Goal: Download file/media

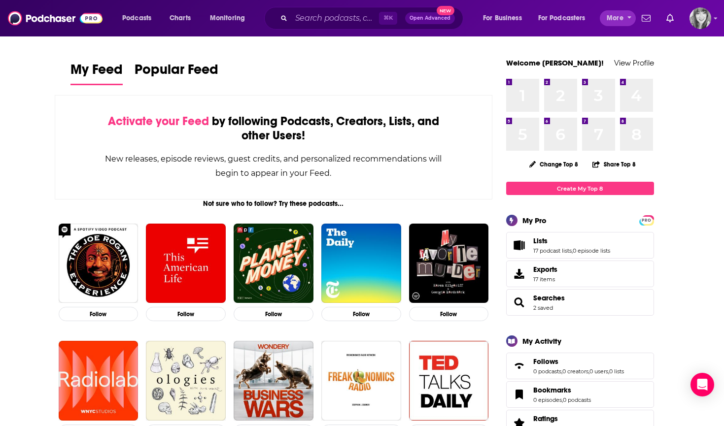
click at [612, 19] on span "More" at bounding box center [614, 18] width 17 height 14
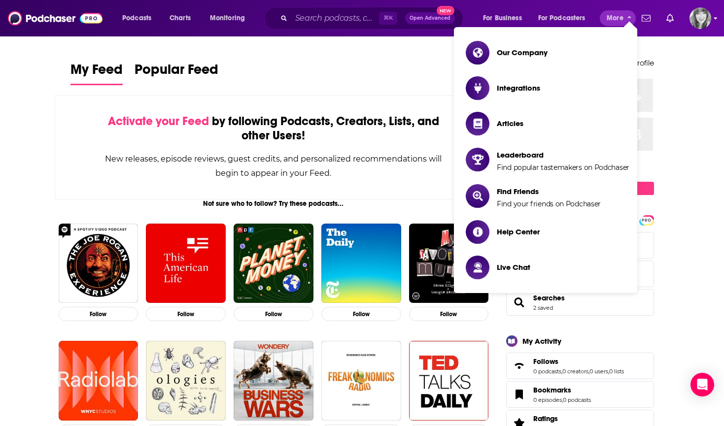
click at [715, 21] on icon "Show profile menu" at bounding box center [715, 18] width 4 height 6
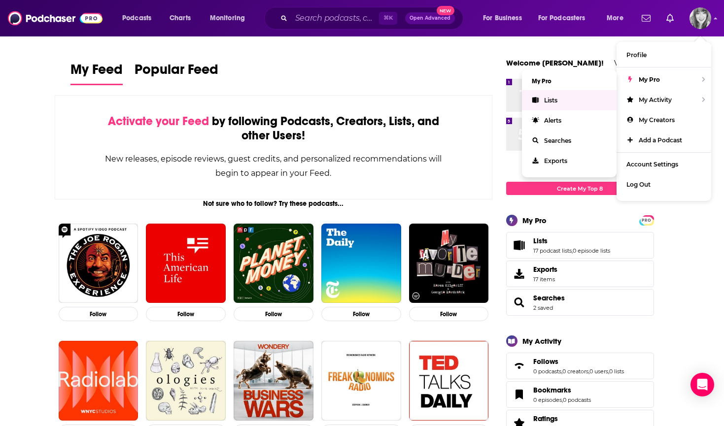
click at [564, 103] on link "Lists" at bounding box center [569, 100] width 95 height 20
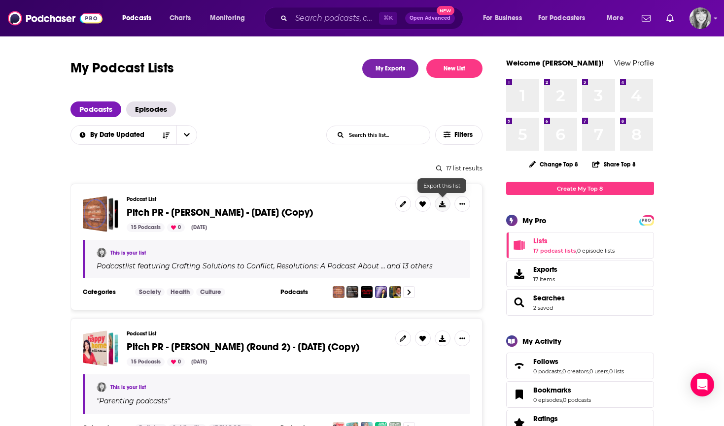
click at [445, 204] on icon at bounding box center [442, 204] width 6 height 6
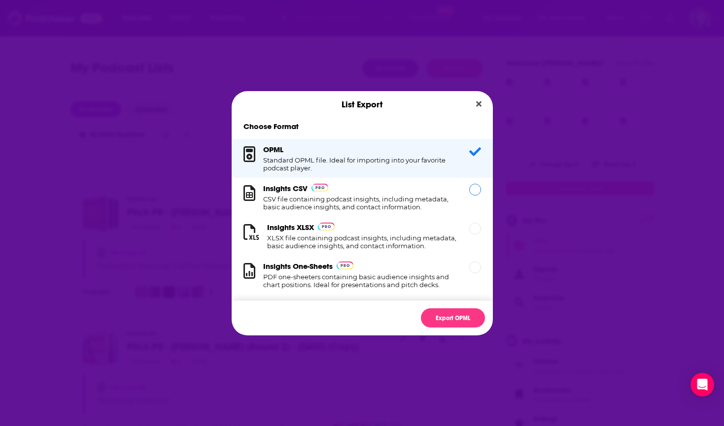
click at [417, 210] on h1 "CSV file containing podcast insights, including metadata, basic audience insigh…" at bounding box center [360, 203] width 194 height 16
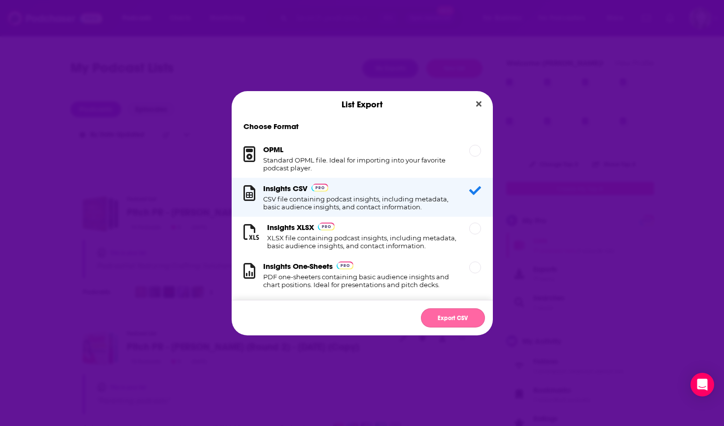
click at [445, 316] on button "Export CSV" at bounding box center [453, 317] width 64 height 19
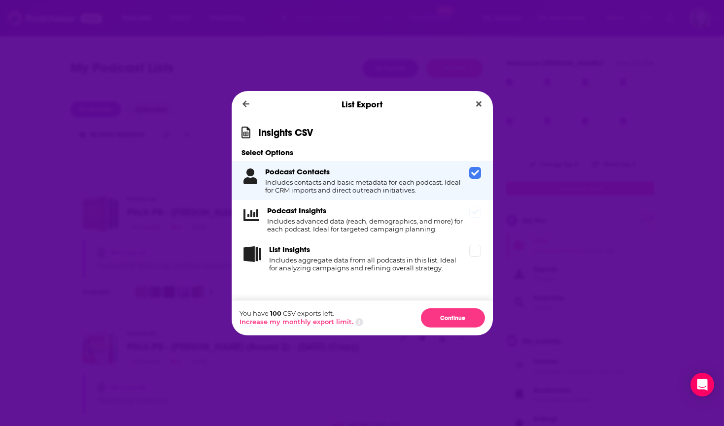
click at [404, 212] on div "Podcast Insights Includes advanced data (reach, demographics, and more) for eac…" at bounding box center [366, 219] width 198 height 27
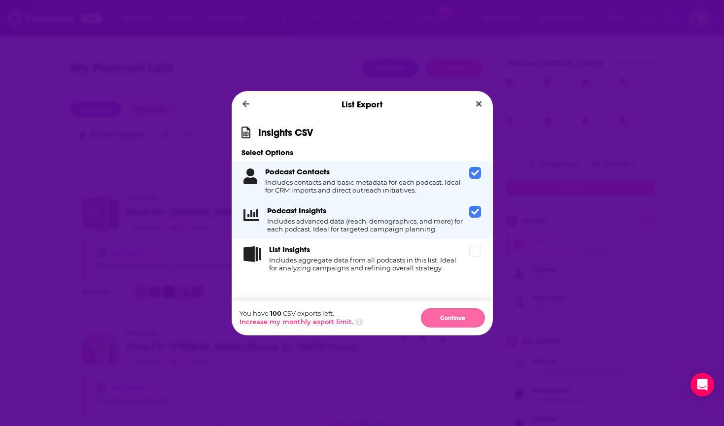
click at [444, 316] on button "Continue" at bounding box center [453, 317] width 64 height 19
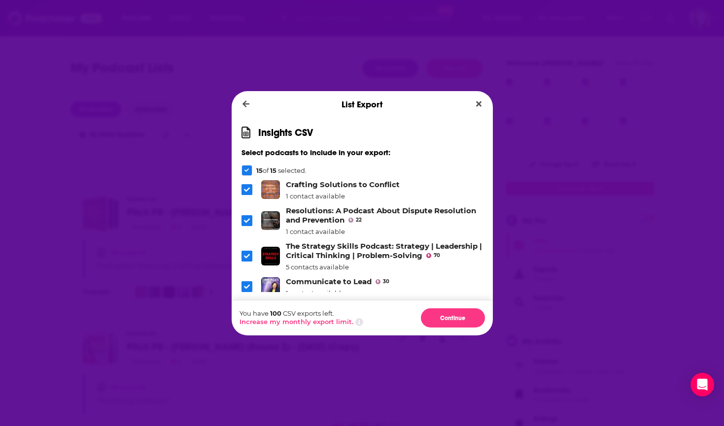
click at [444, 316] on button "Continue" at bounding box center [453, 317] width 64 height 19
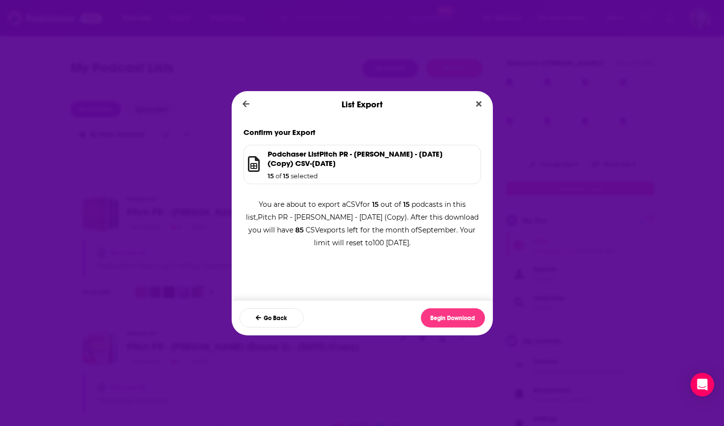
click at [444, 316] on button "Begin Download" at bounding box center [453, 317] width 64 height 19
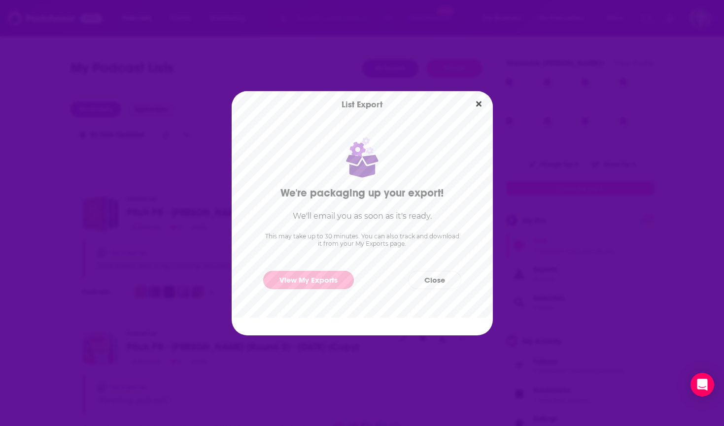
click at [320, 281] on link "View My Exports" at bounding box center [308, 280] width 91 height 18
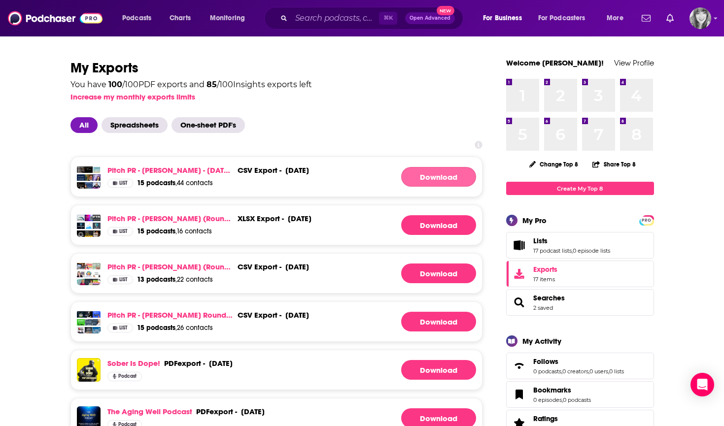
click at [423, 176] on link "Download" at bounding box center [438, 177] width 75 height 20
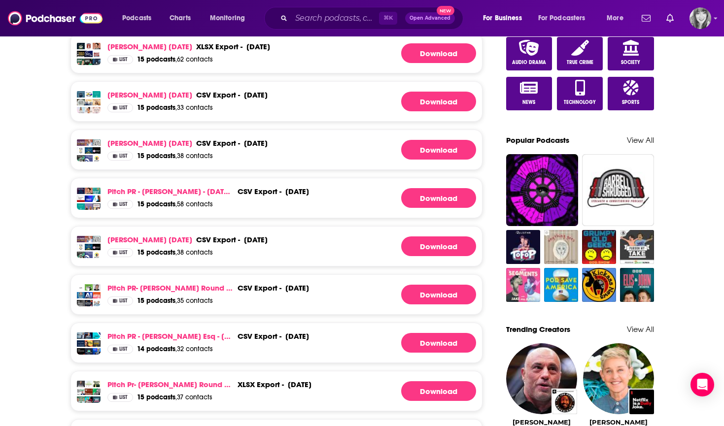
scroll to position [668, 0]
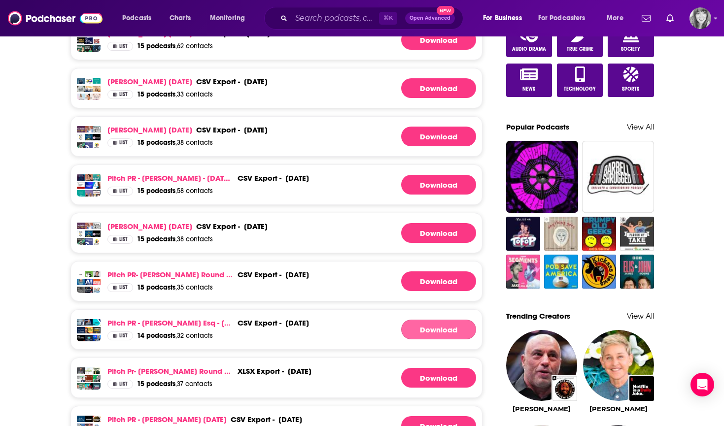
click at [421, 329] on link "Download" at bounding box center [438, 330] width 75 height 20
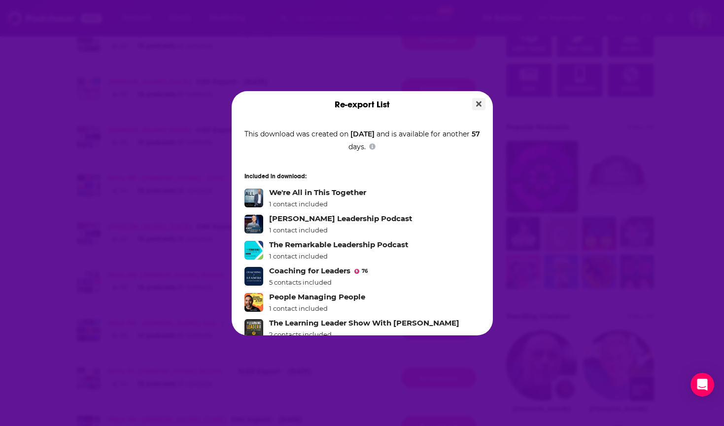
click at [478, 102] on icon "Close" at bounding box center [478, 104] width 5 height 8
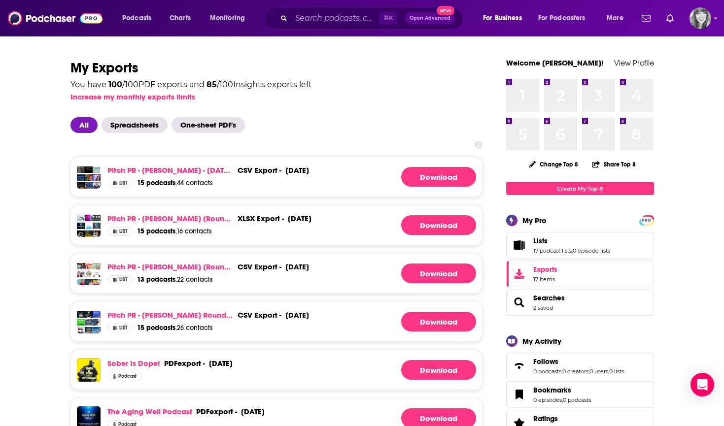
scroll to position [668, 0]
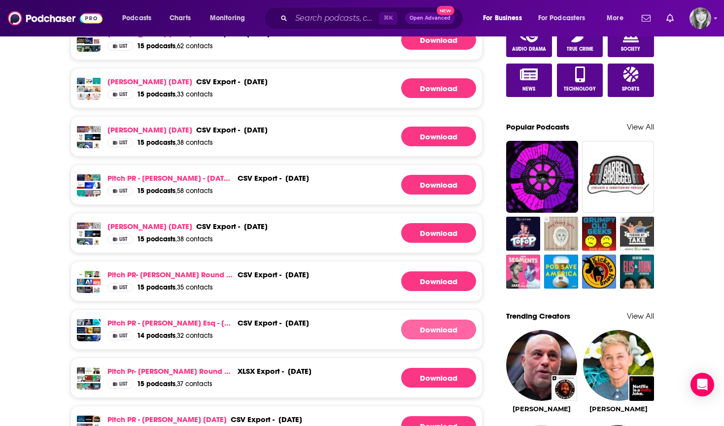
click at [416, 334] on link "Download" at bounding box center [438, 330] width 75 height 20
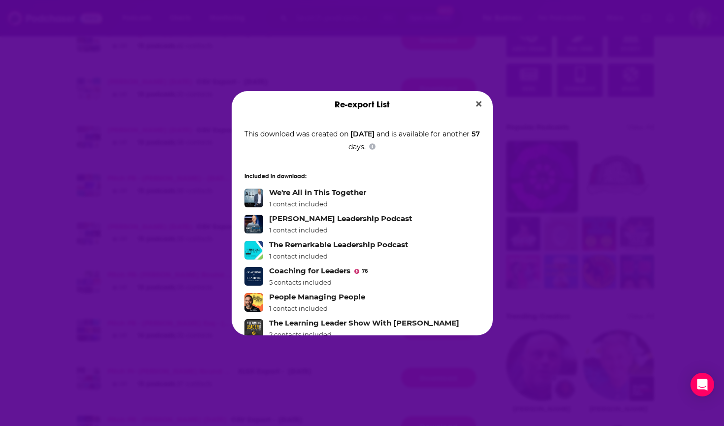
scroll to position [0, 0]
click at [375, 148] on icon "Show additional information" at bounding box center [372, 146] width 6 height 6
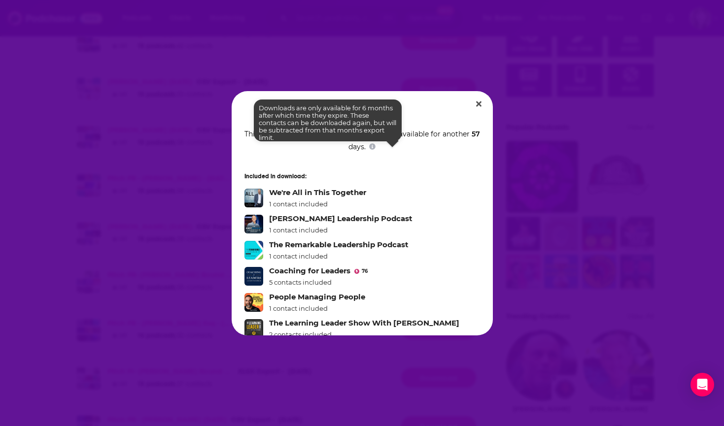
click at [375, 148] on icon "Show additional information" at bounding box center [372, 146] width 6 height 6
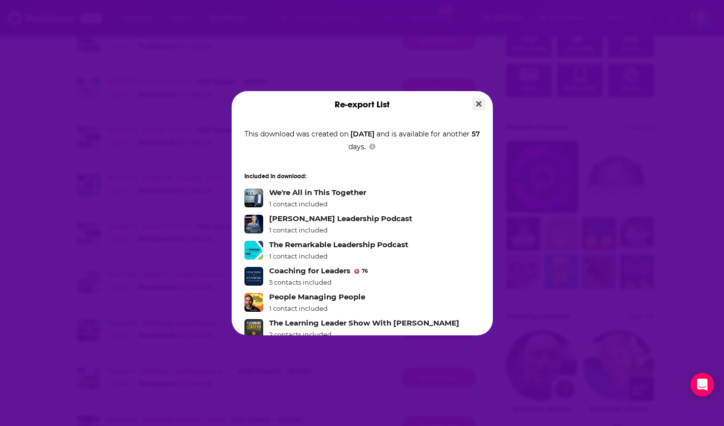
click at [480, 104] on icon "Close" at bounding box center [478, 104] width 5 height 8
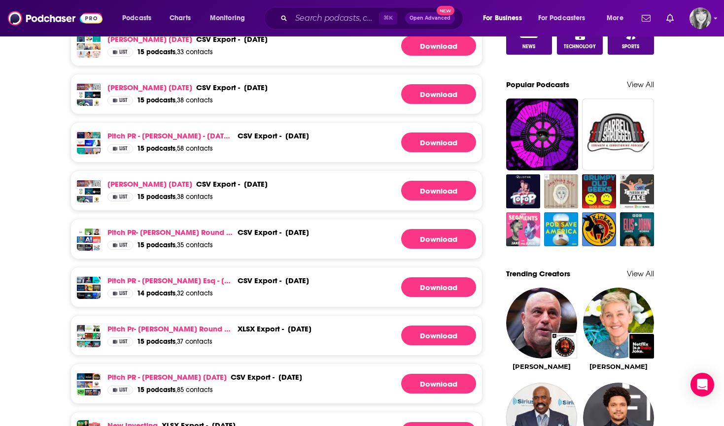
scroll to position [711, 0]
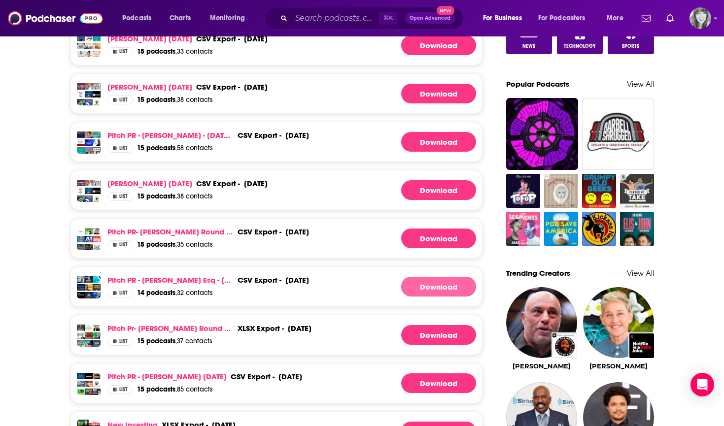
click at [428, 289] on link "Download" at bounding box center [438, 287] width 75 height 20
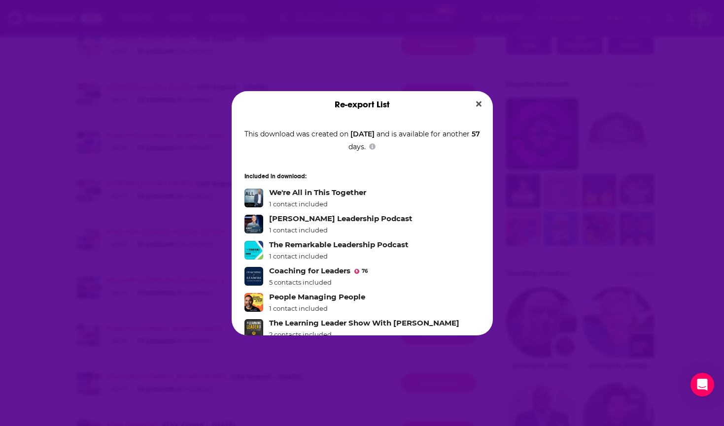
click at [428, 289] on ul "We're All in This Together 1 contact included [PERSON_NAME] Leadership Podcast …" at bounding box center [361, 368] width 235 height 360
click at [339, 271] on link "Coaching for Leaders" at bounding box center [309, 270] width 81 height 9
click at [479, 107] on icon "Close" at bounding box center [478, 104] width 5 height 8
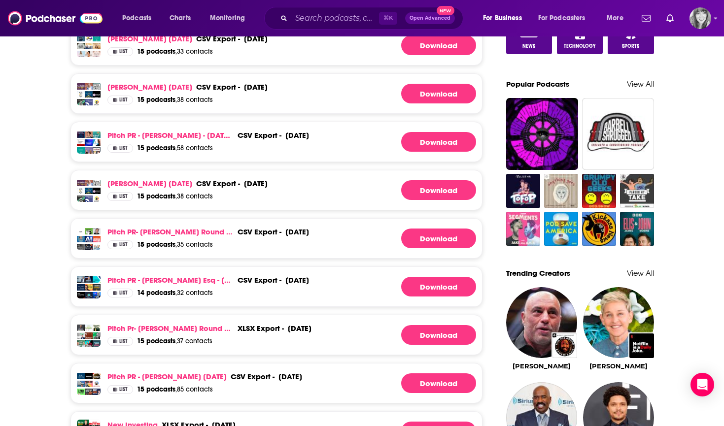
scroll to position [711, 0]
click at [177, 278] on link "Pitch PR - [PERSON_NAME] Esq - [DATE] (Copy)" at bounding box center [170, 279] width 126 height 9
click at [434, 288] on link "Download" at bounding box center [438, 287] width 75 height 20
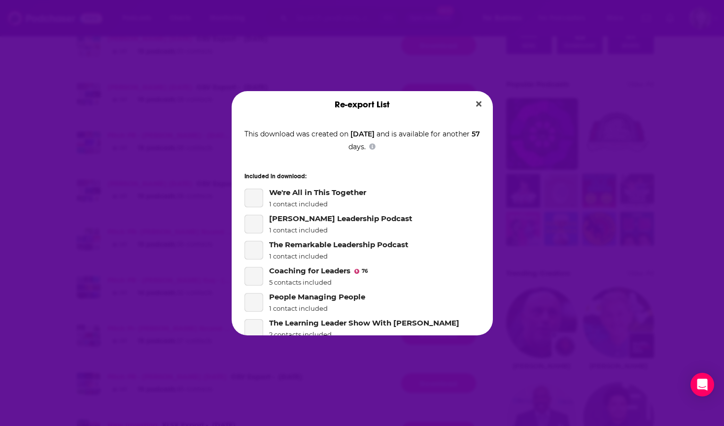
scroll to position [0, 0]
click at [478, 103] on icon "Close" at bounding box center [478, 103] width 5 height 5
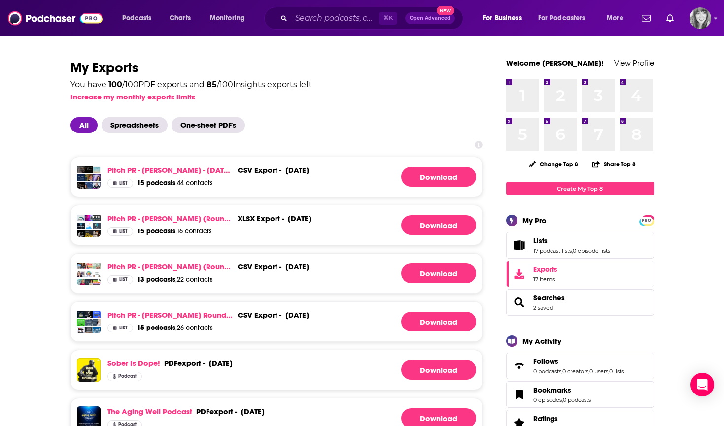
click at [536, 271] on span "Exports" at bounding box center [545, 269] width 24 height 9
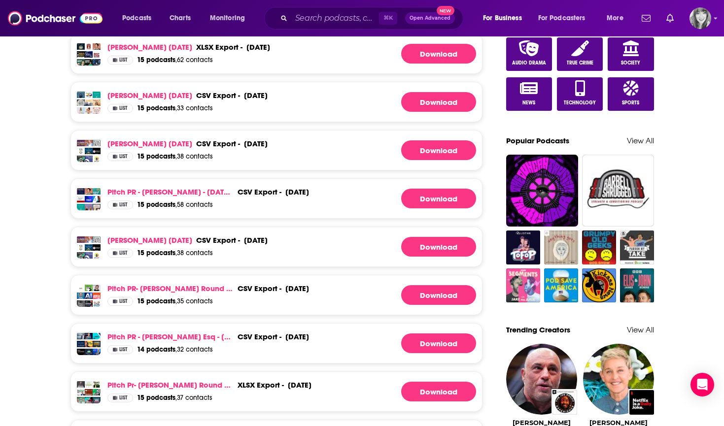
scroll to position [971, 0]
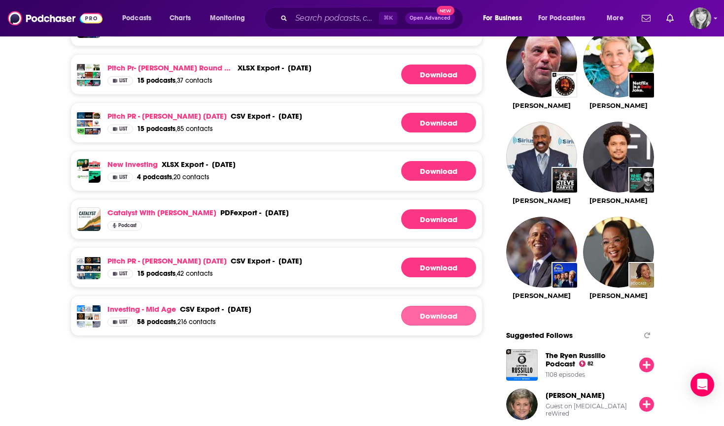
click at [447, 306] on link "Download" at bounding box center [438, 316] width 75 height 20
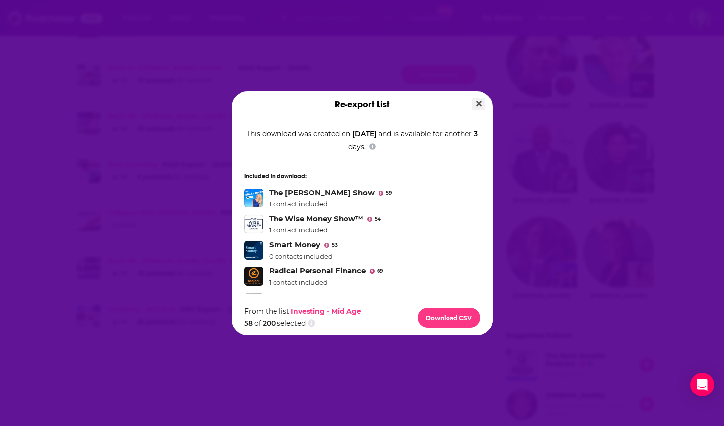
click at [476, 105] on icon "Close" at bounding box center [478, 104] width 5 height 8
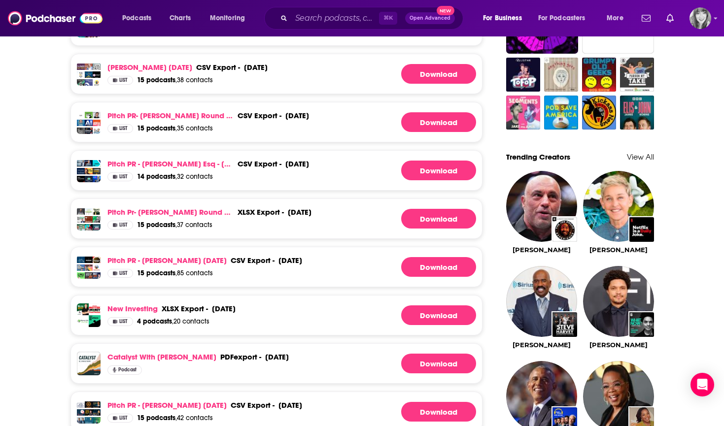
scroll to position [825, 0]
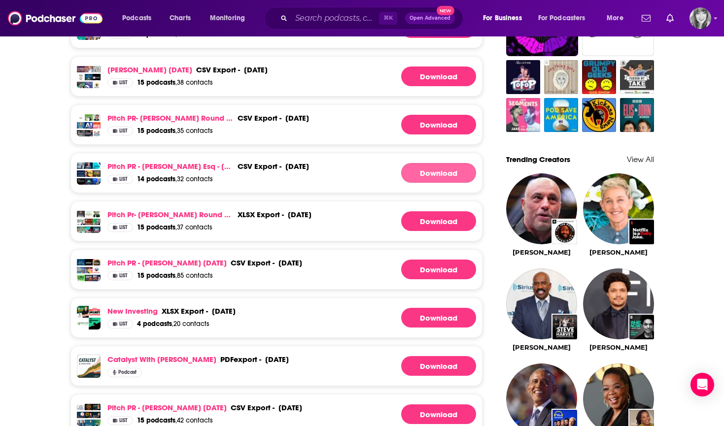
click at [436, 178] on link "Download" at bounding box center [438, 173] width 75 height 20
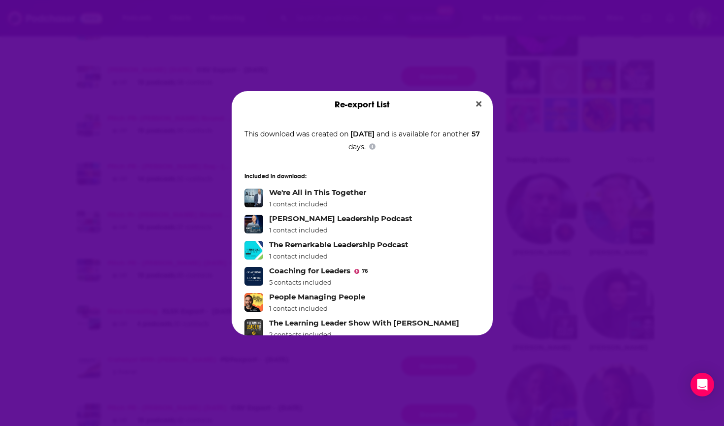
scroll to position [0, 0]
click at [389, 297] on li "People Managing People 1 contact included" at bounding box center [361, 302] width 235 height 20
click at [472, 100] on button "Close" at bounding box center [478, 104] width 13 height 12
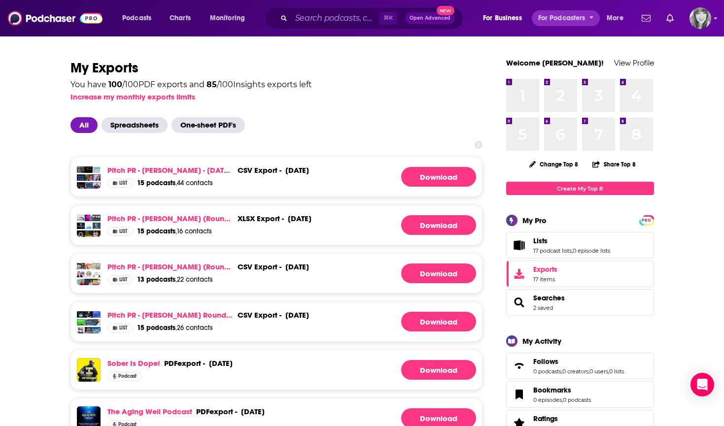
scroll to position [825, 0]
